Goal: Task Accomplishment & Management: Manage account settings

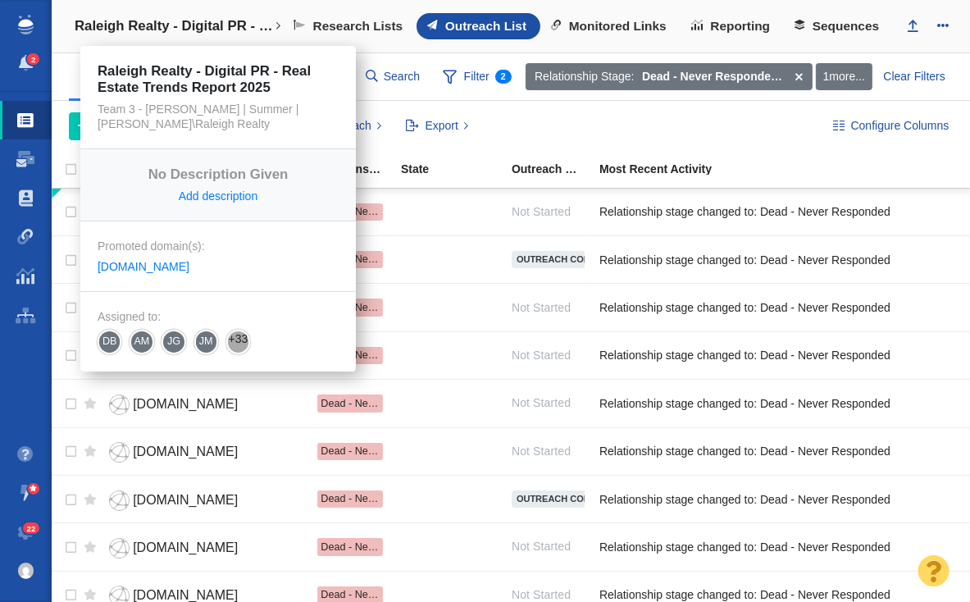
click at [111, 11] on link "Raleigh Realty - Digital PR - Real Estate Trends Report 2025" at bounding box center [175, 26] width 225 height 39
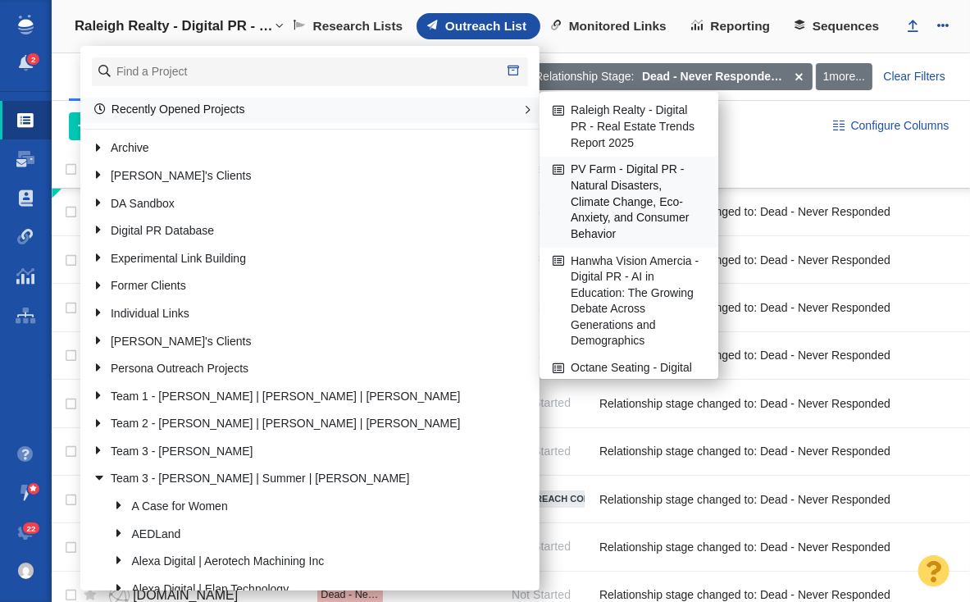
click at [620, 189] on link "PV Farm - Digital PR - Natural Disasters, Climate Change, Eco-Anxiety, and Cons…" at bounding box center [628, 201] width 161 height 89
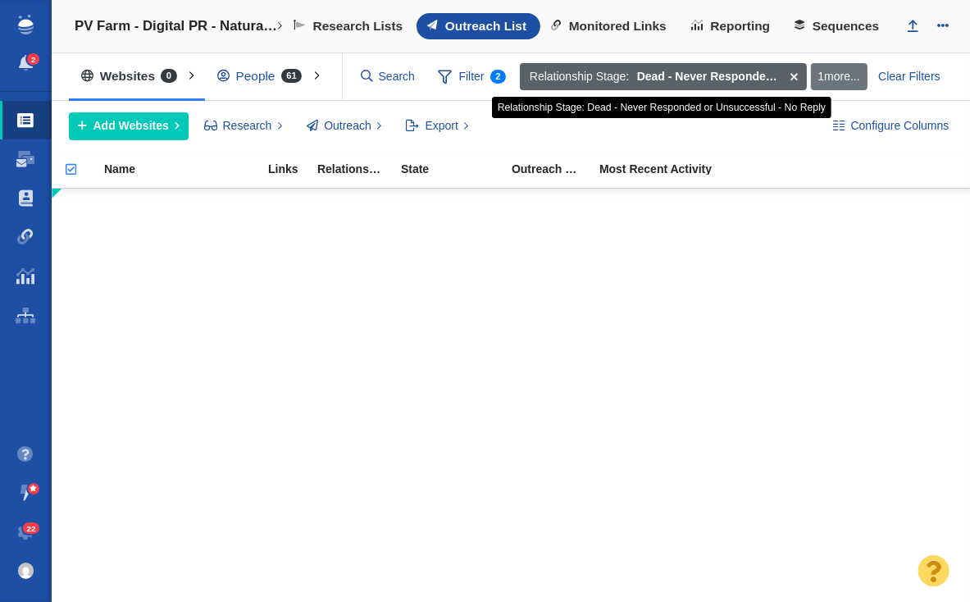
click at [794, 75] on span at bounding box center [793, 77] width 25 height 28
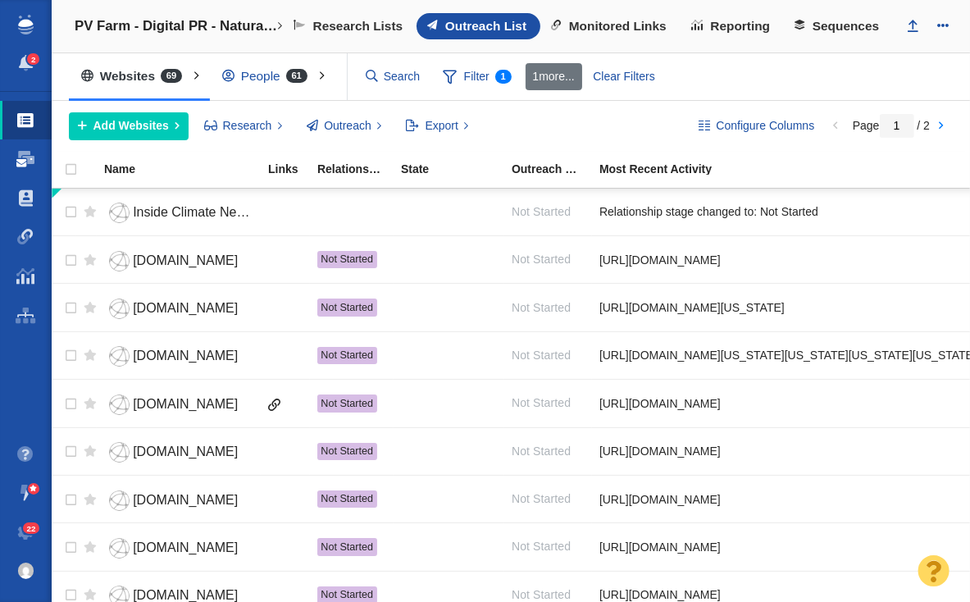
click at [19, 163] on span at bounding box center [26, 159] width 18 height 16
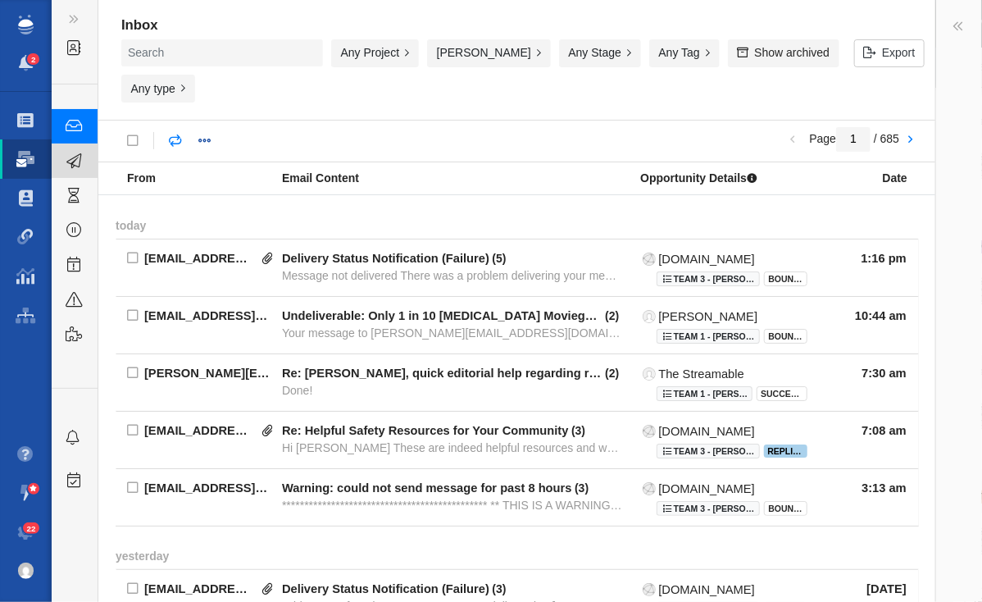
click at [85, 171] on div "Sent" at bounding box center [138, 160] width 172 height 34
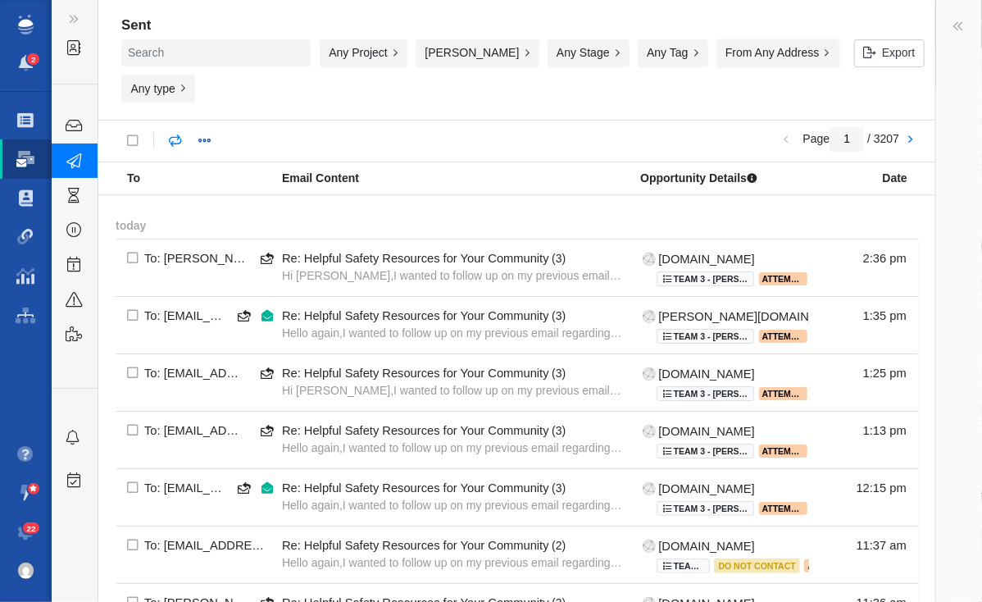
click at [771, 47] on button "From Any Address" at bounding box center [777, 53] width 123 height 28
click at [384, 55] on div "Any Project" at bounding box center [364, 53] width 88 height 28
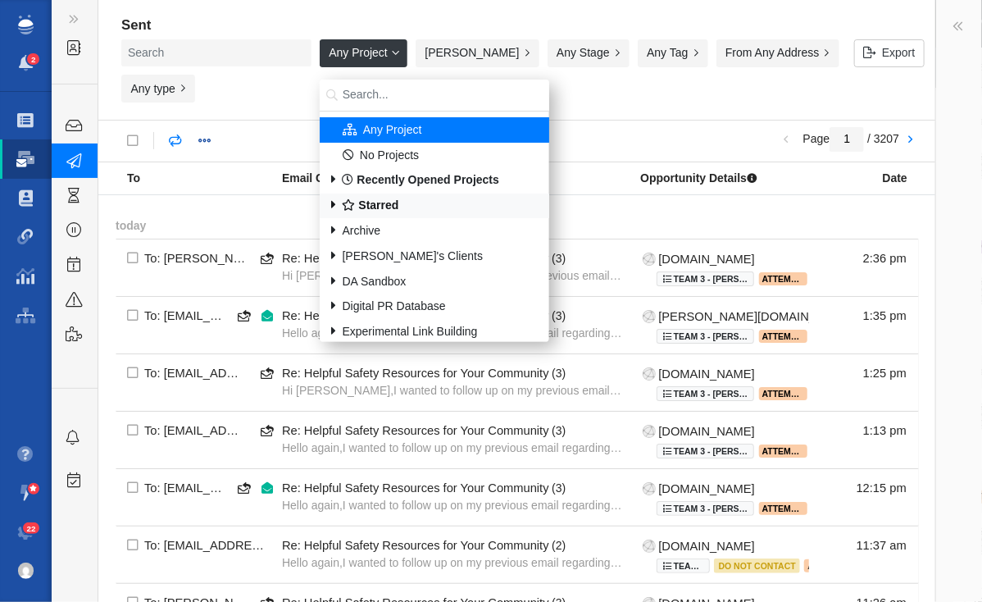
click at [377, 193] on div "Starred" at bounding box center [435, 205] width 230 height 25
click at [377, 178] on b "Recently Opened Projects" at bounding box center [420, 179] width 157 height 13
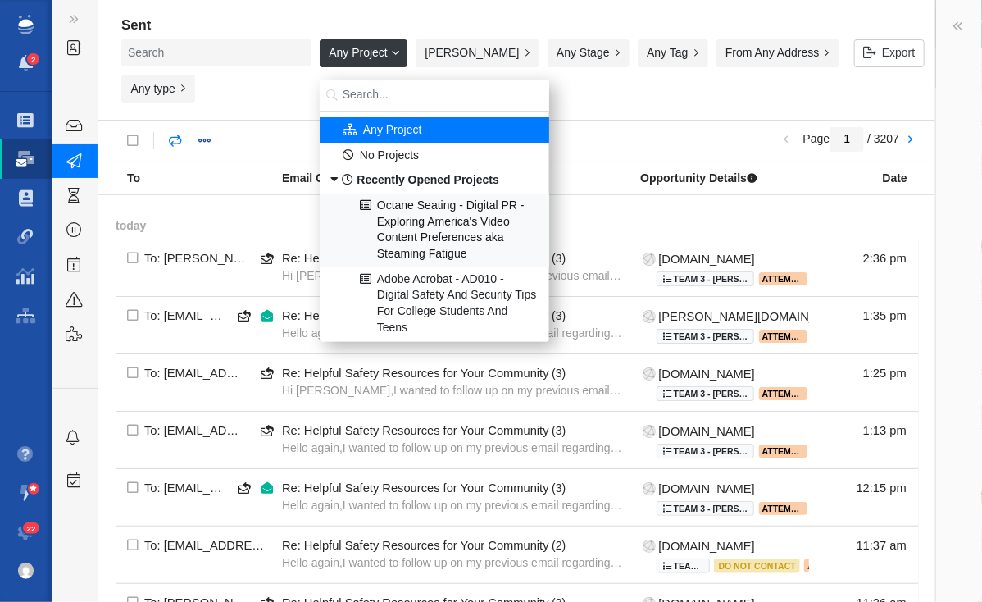
click at [418, 234] on div "Octane Seating - Digital PR - Exploring America's Video Content Preferences aka…" at bounding box center [435, 230] width 229 height 74
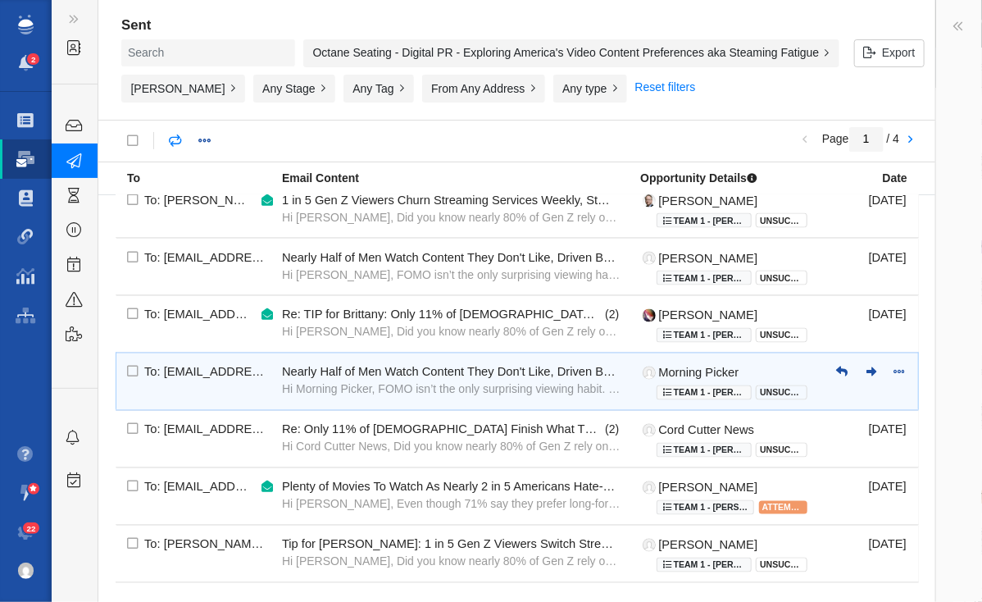
scroll to position [1141, 0]
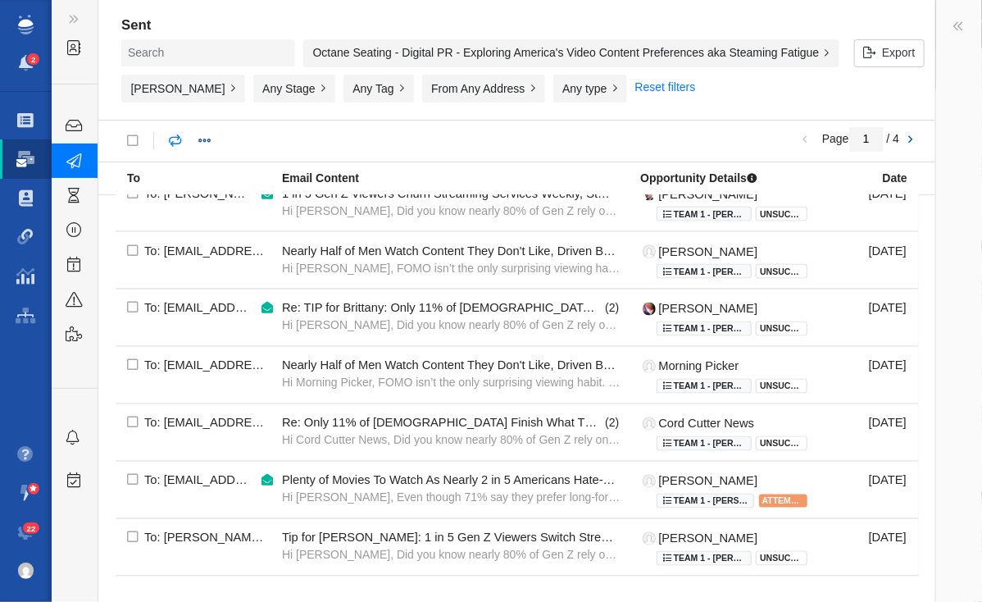
click at [906, 140] on link at bounding box center [910, 140] width 23 height 28
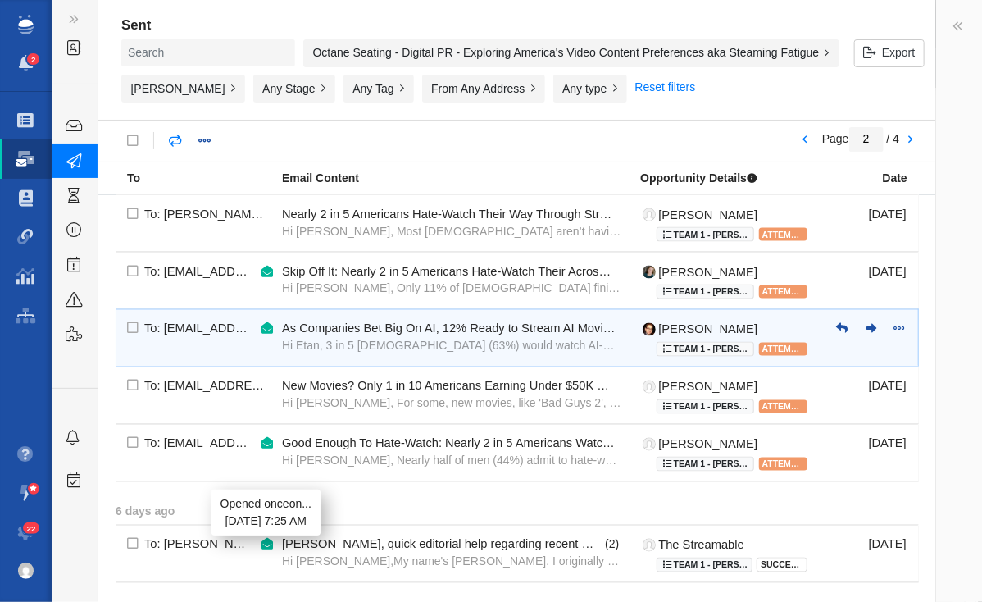
scroll to position [1141, 0]
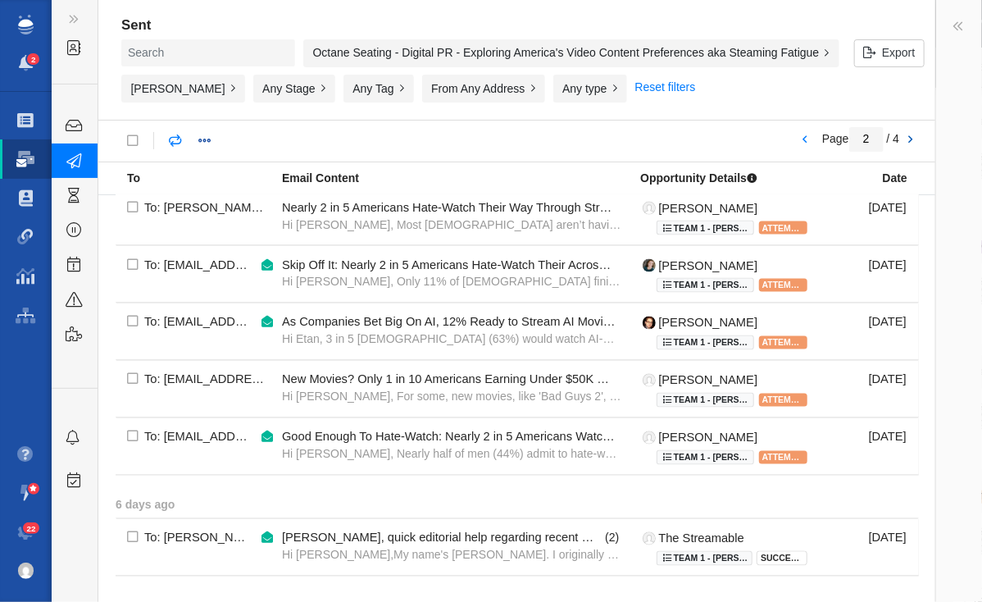
click at [901, 142] on link at bounding box center [910, 140] width 23 height 28
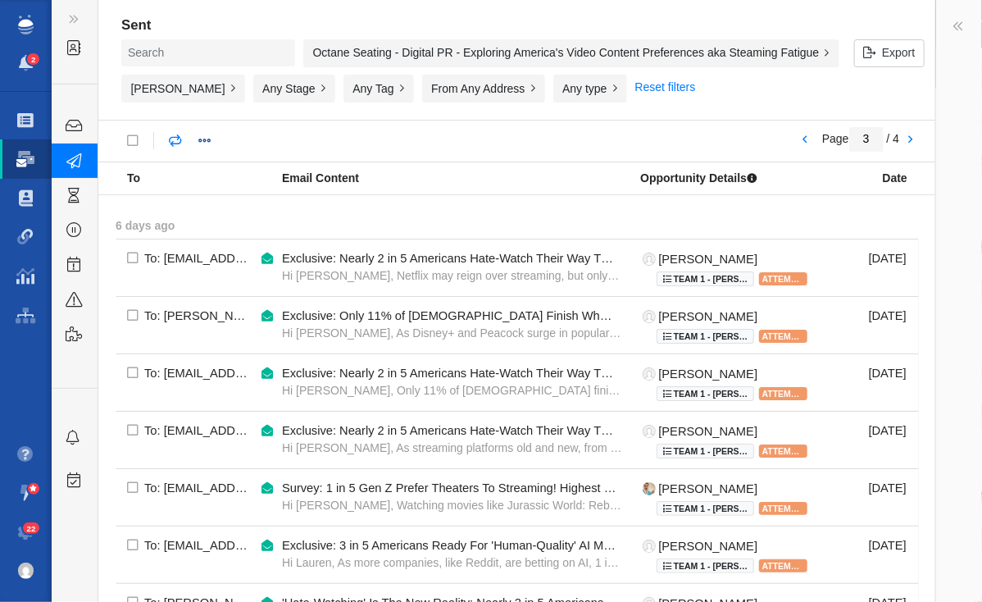
click at [370, 50] on div "Octane Seating - Digital PR - Exploring America's Video Content Preferences aka…" at bounding box center [571, 53] width 536 height 28
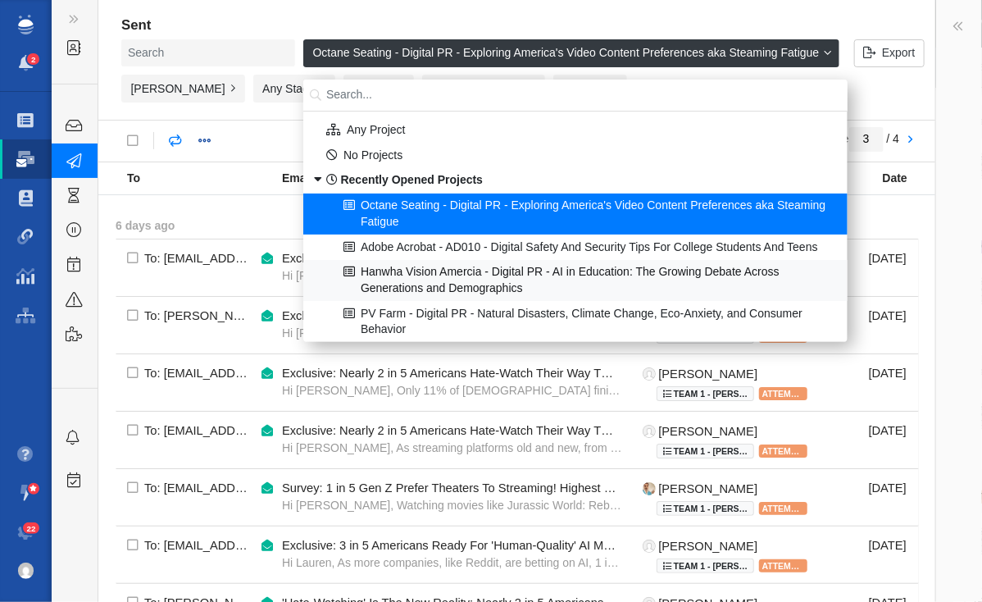
click at [436, 298] on div "Hanwha Vision Amercia - Digital PR - AI in Education: The Growing Debate Across…" at bounding box center [575, 280] width 543 height 41
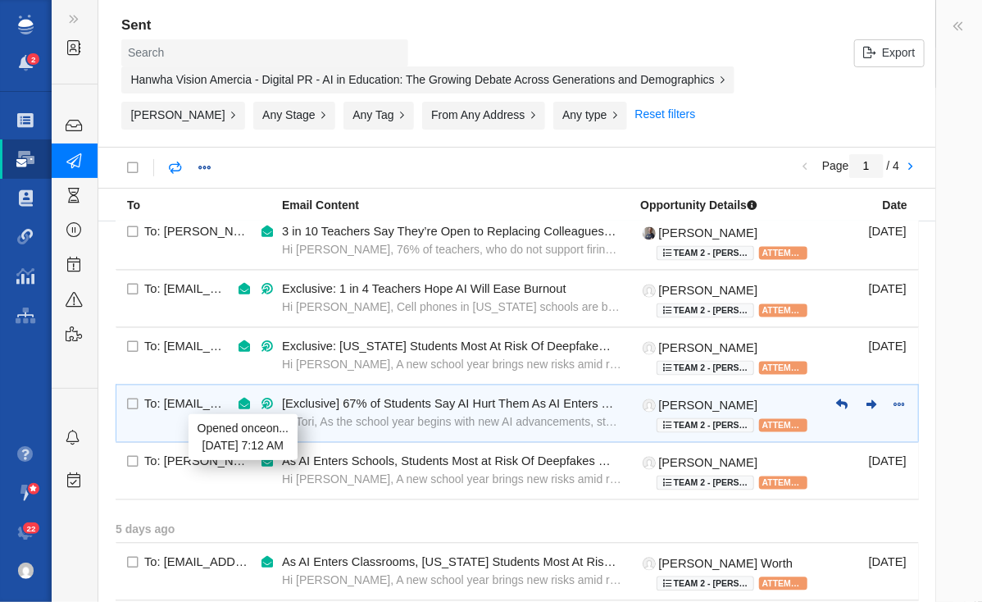
scroll to position [1255, 0]
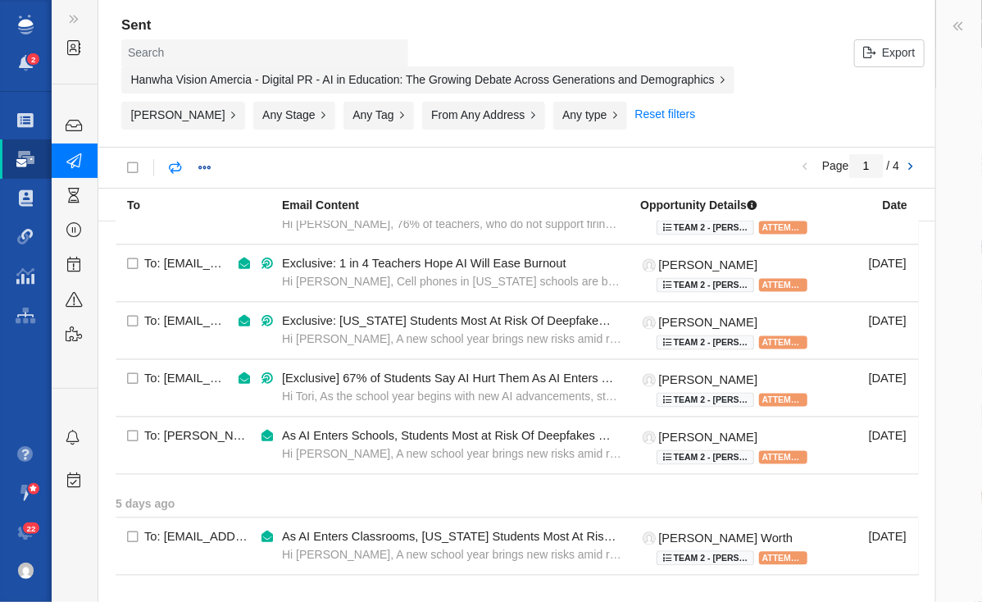
click at [908, 170] on link at bounding box center [910, 167] width 23 height 28
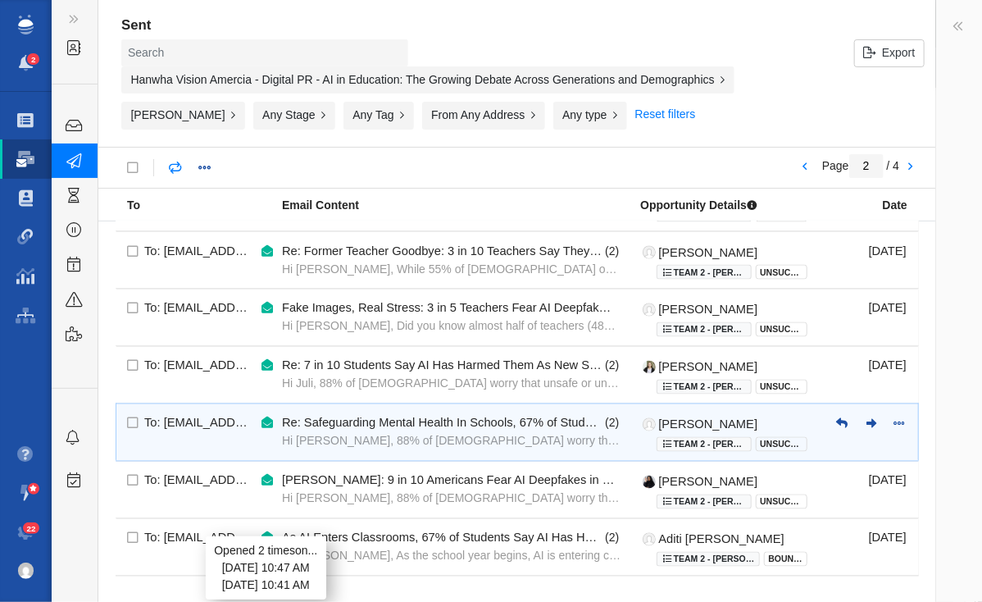
scroll to position [1168, 0]
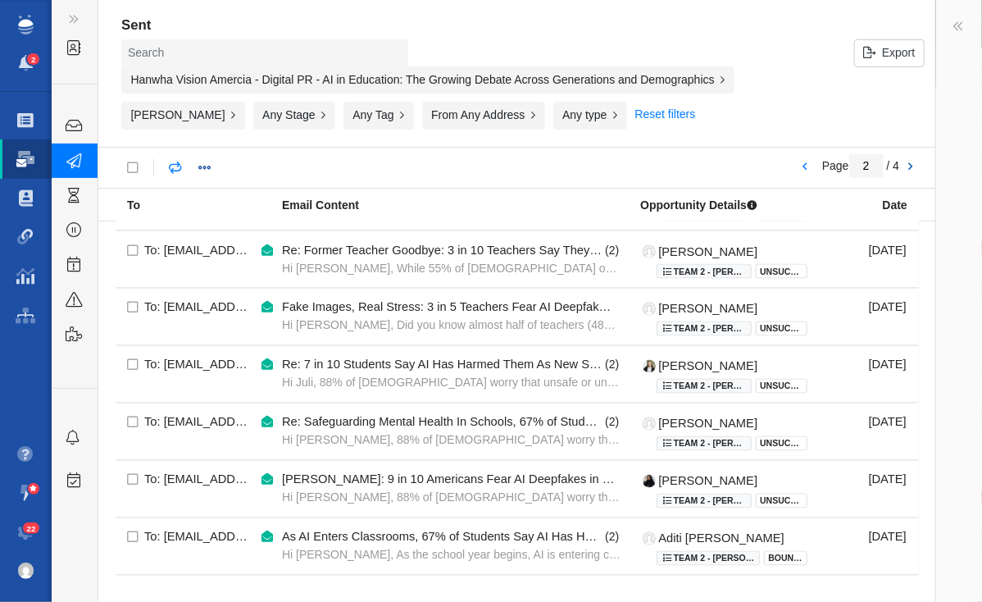
click at [910, 167] on link at bounding box center [910, 167] width 23 height 28
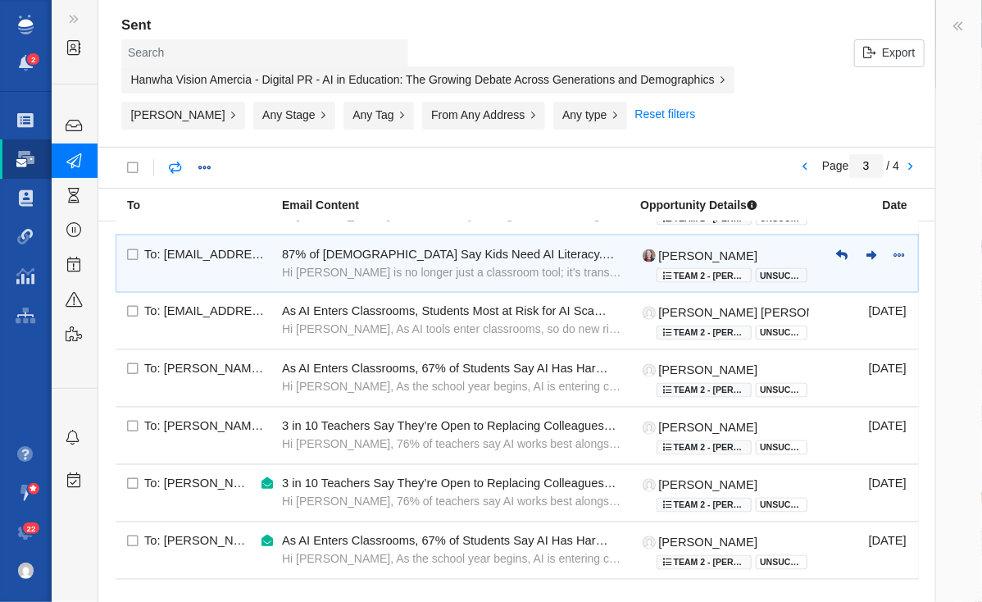
scroll to position [1168, 0]
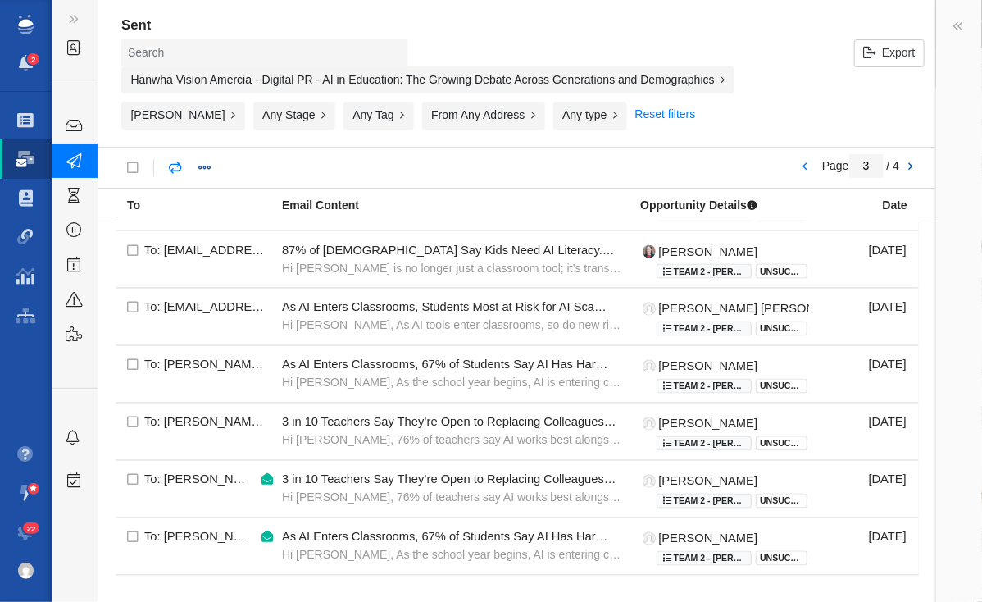
click at [911, 156] on link at bounding box center [910, 167] width 23 height 28
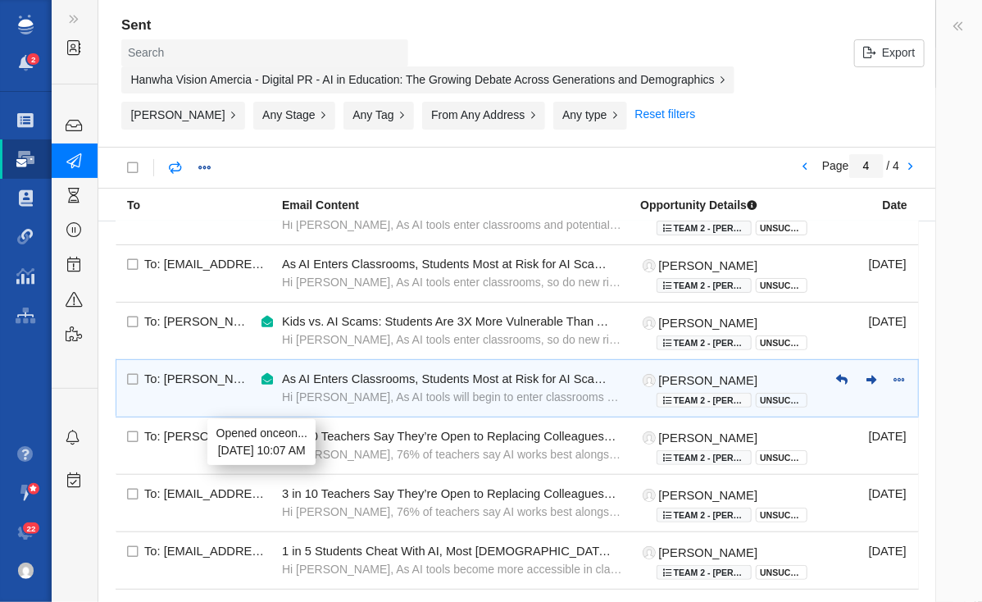
scroll to position [207, 0]
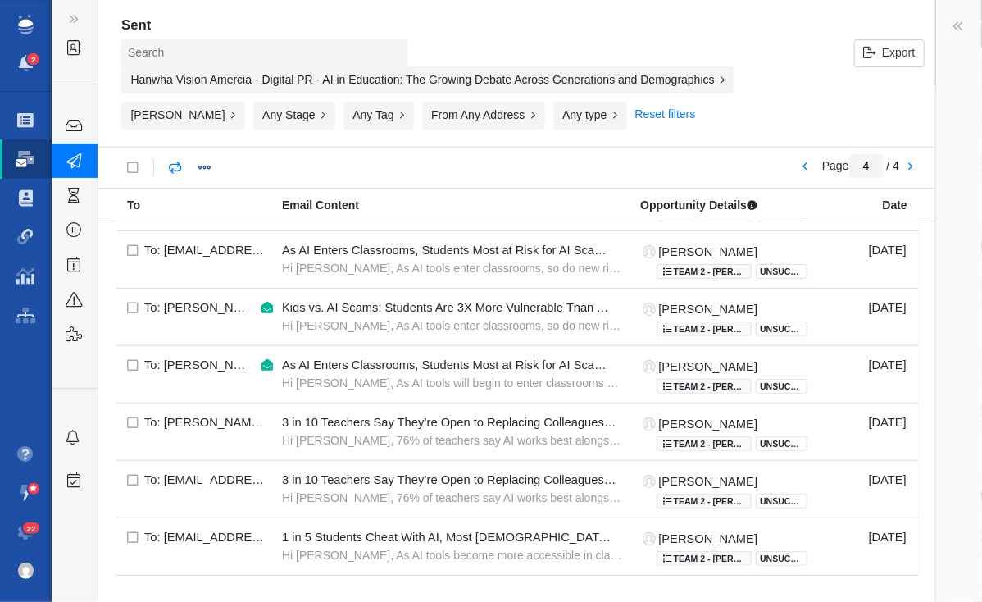
click at [235, 20] on h4 "Sent" at bounding box center [522, 25] width 803 height 16
click at [625, 110] on button "Any type" at bounding box center [590, 116] width 74 height 28
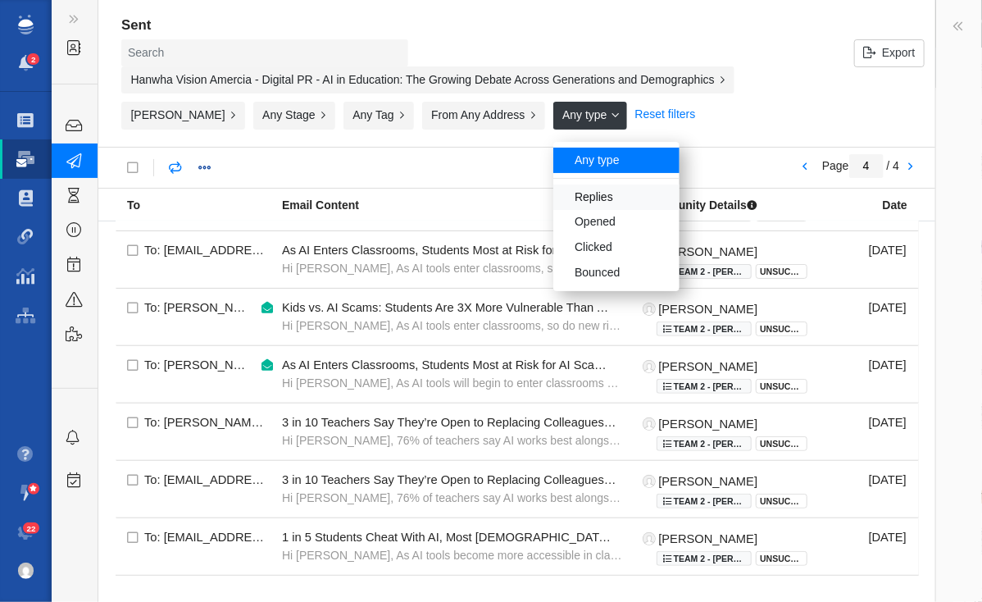
click at [616, 193] on div "Replies" at bounding box center [616, 196] width 126 height 25
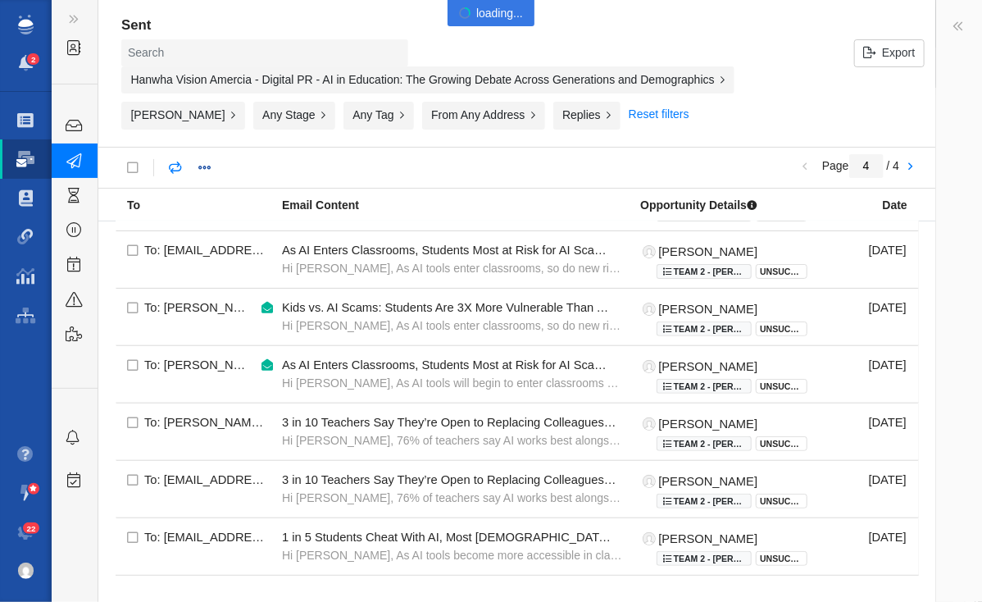
type input "1"
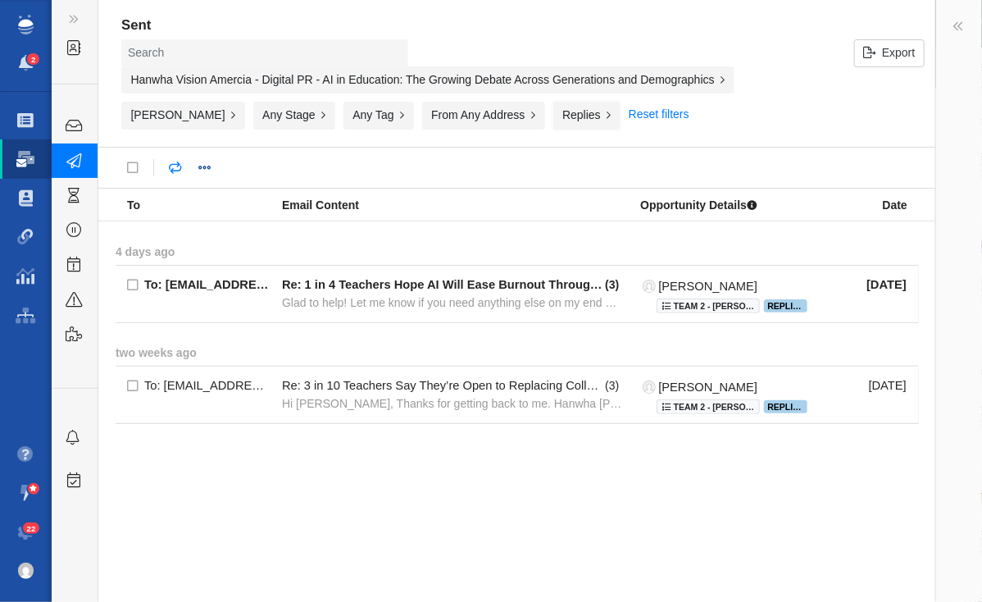
click at [611, 117] on button "Replies" at bounding box center [586, 116] width 67 height 28
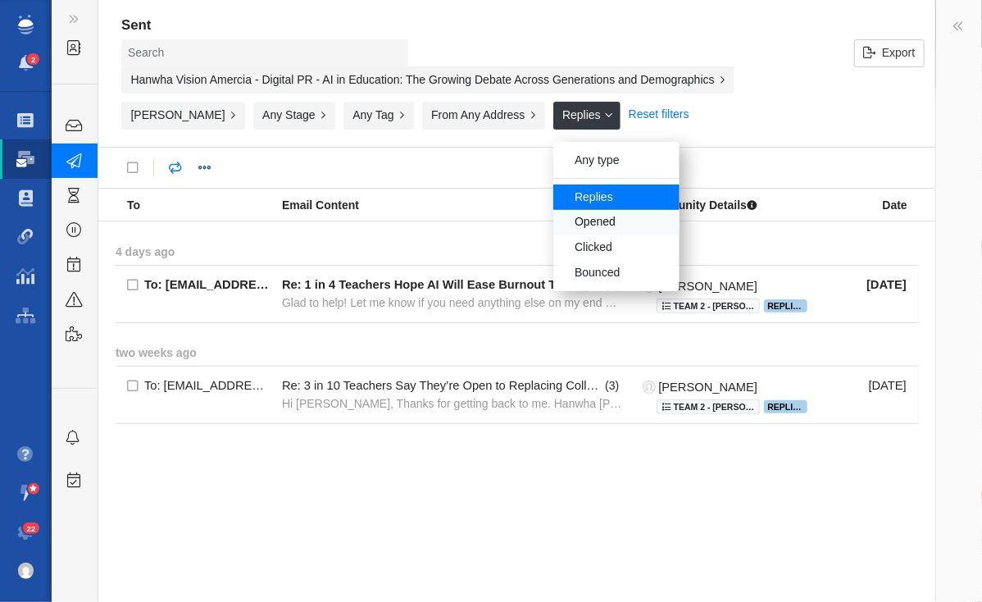
click at [623, 217] on div "Opened" at bounding box center [616, 222] width 126 height 25
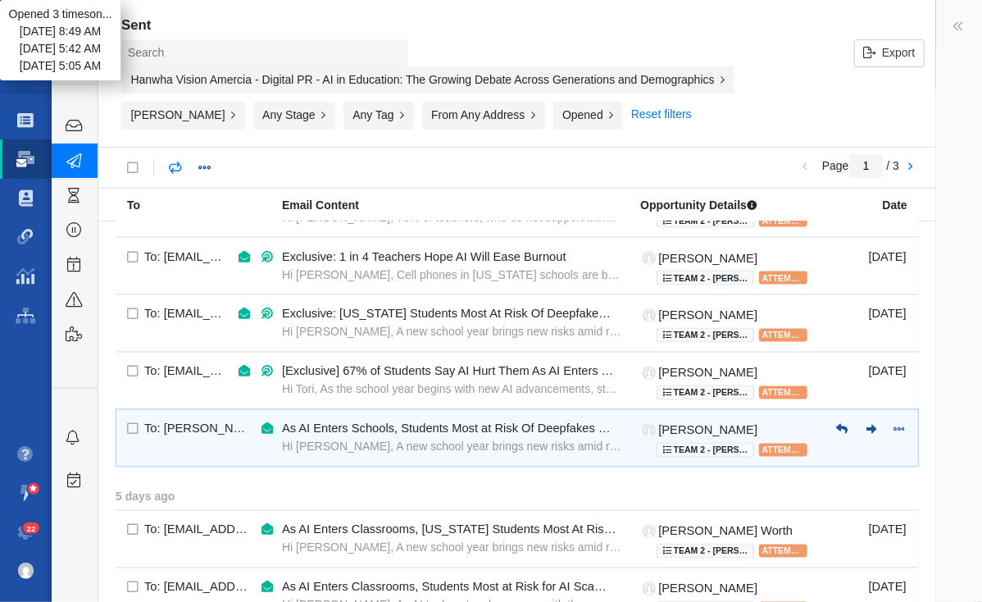
scroll to position [1255, 0]
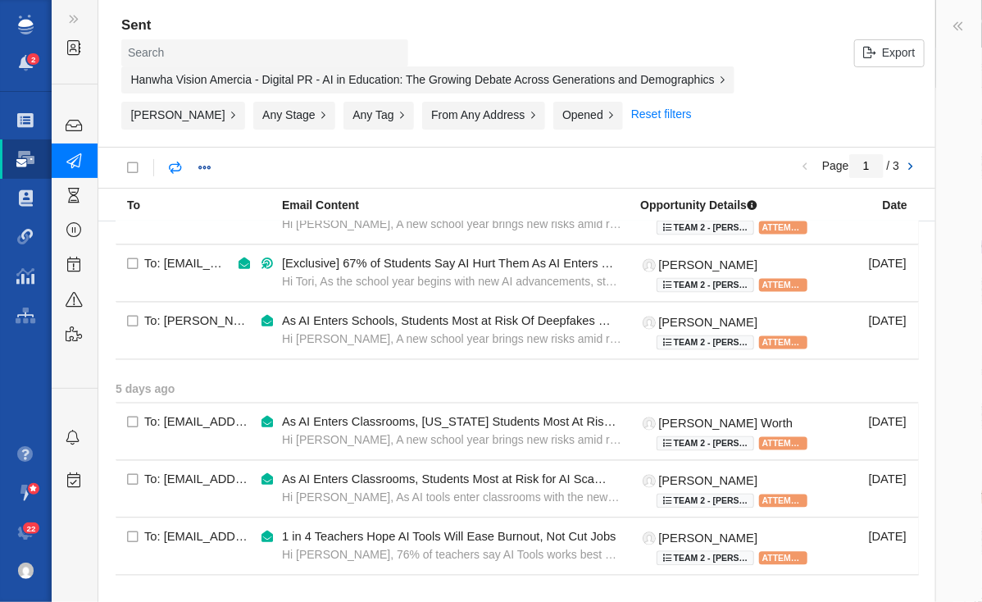
click at [907, 165] on link at bounding box center [910, 167] width 23 height 28
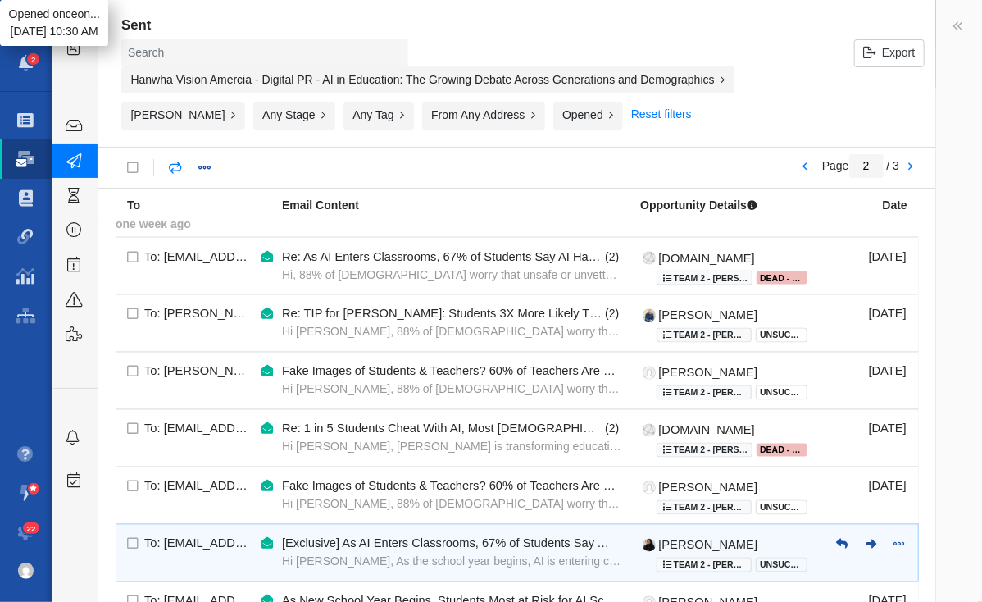
scroll to position [1212, 0]
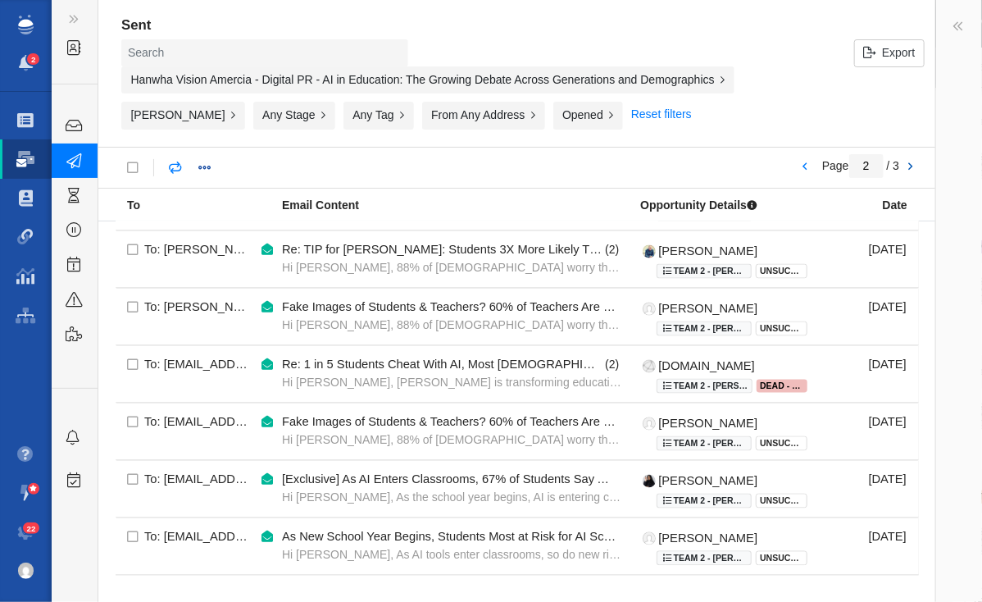
click at [916, 161] on link at bounding box center [910, 167] width 23 height 28
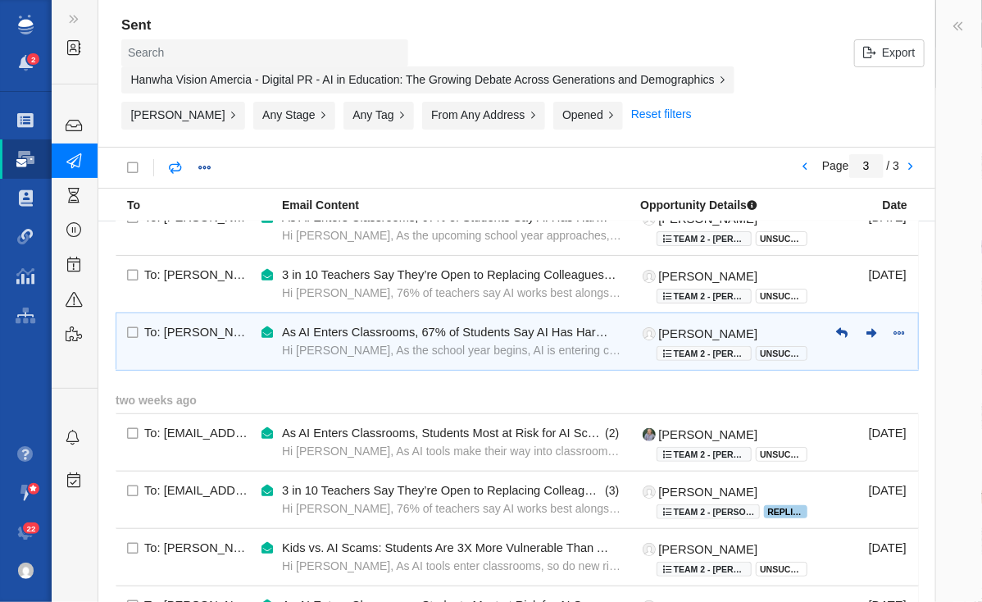
scroll to position [307, 0]
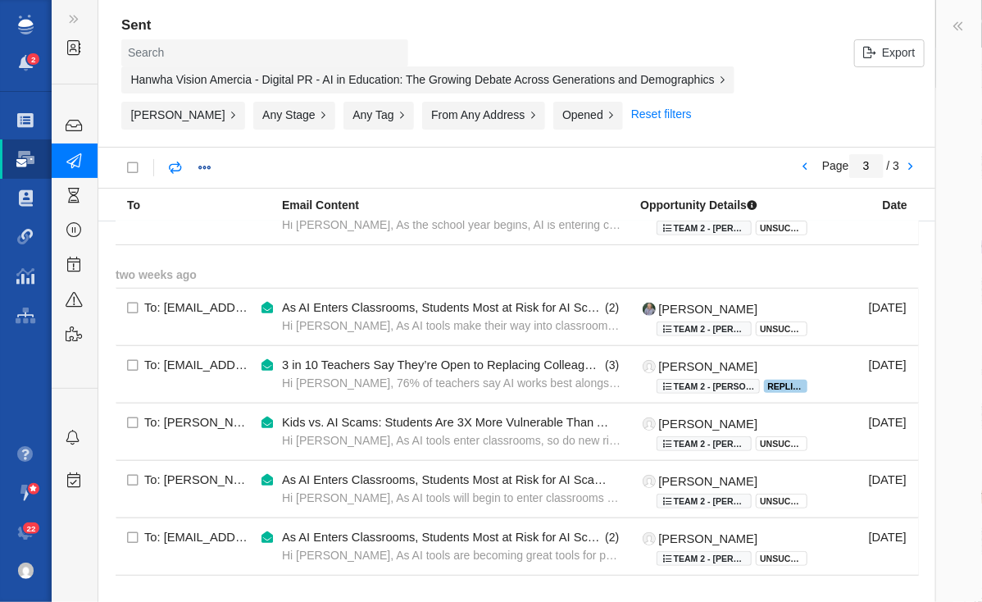
click at [384, 77] on div "Hanwha Vision Amercia - Digital PR - AI in Education: The Growing Debate Across…" at bounding box center [427, 80] width 613 height 28
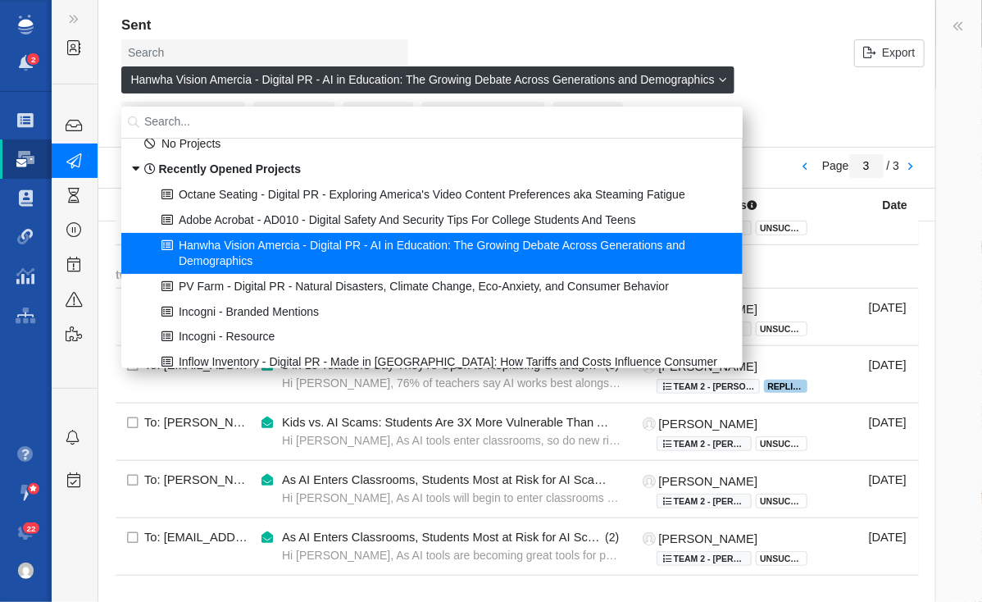
scroll to position [0, 0]
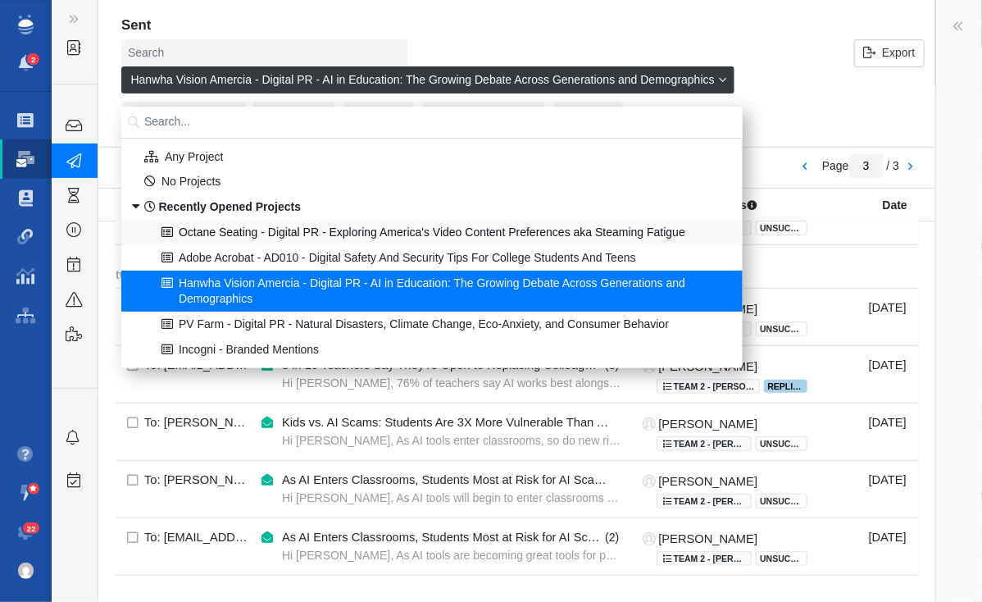
click at [230, 234] on div "Octane Seating - Digital PR - Exploring America's Video Content Preferences aka…" at bounding box center [432, 232] width 620 height 25
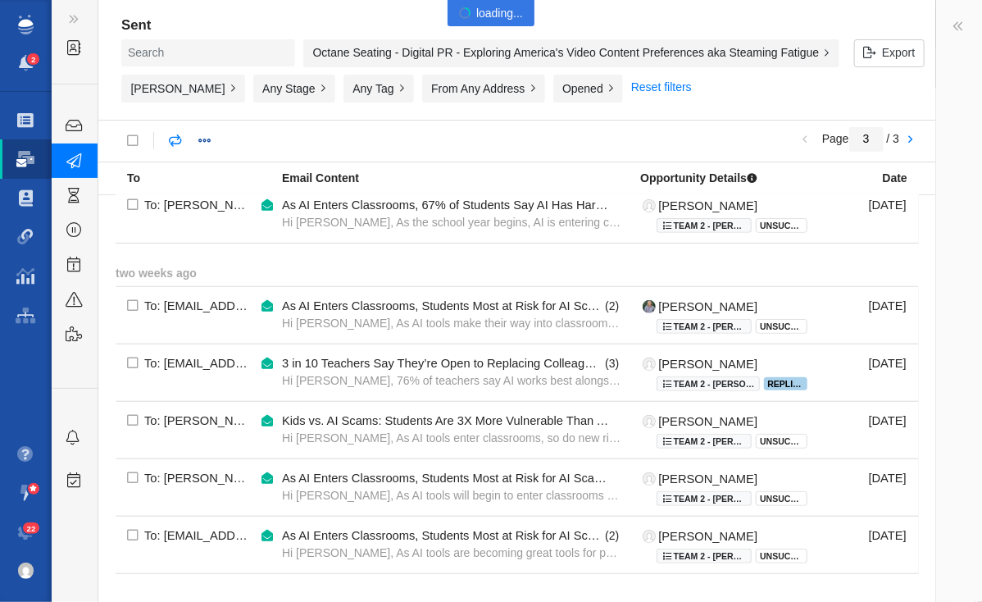
type input "1"
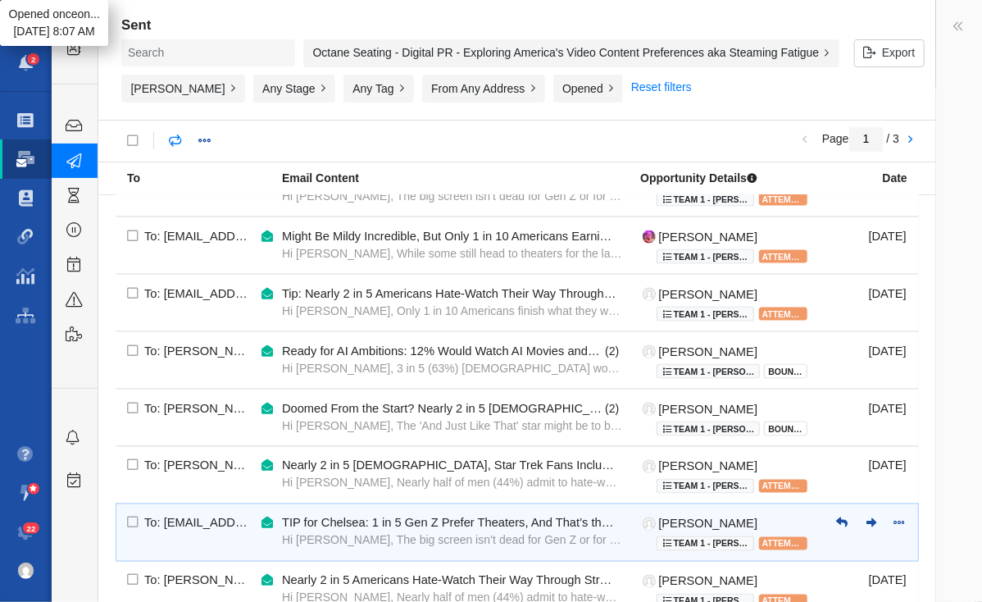
scroll to position [1141, 0]
